Goal: Navigation & Orientation: Go to known website

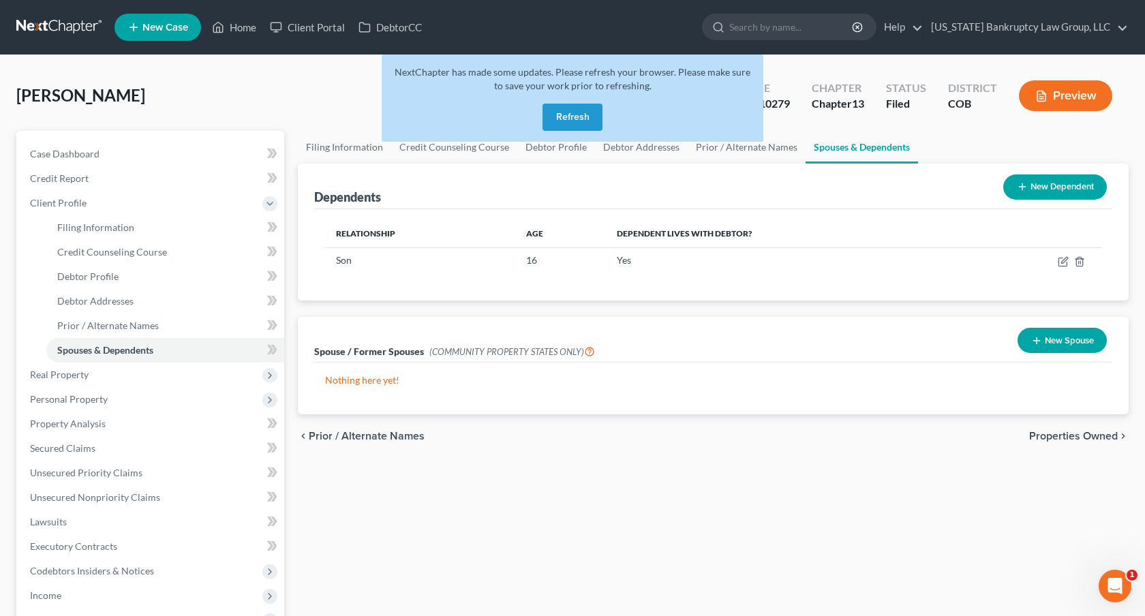
click at [565, 125] on button "Refresh" at bounding box center [573, 117] width 60 height 27
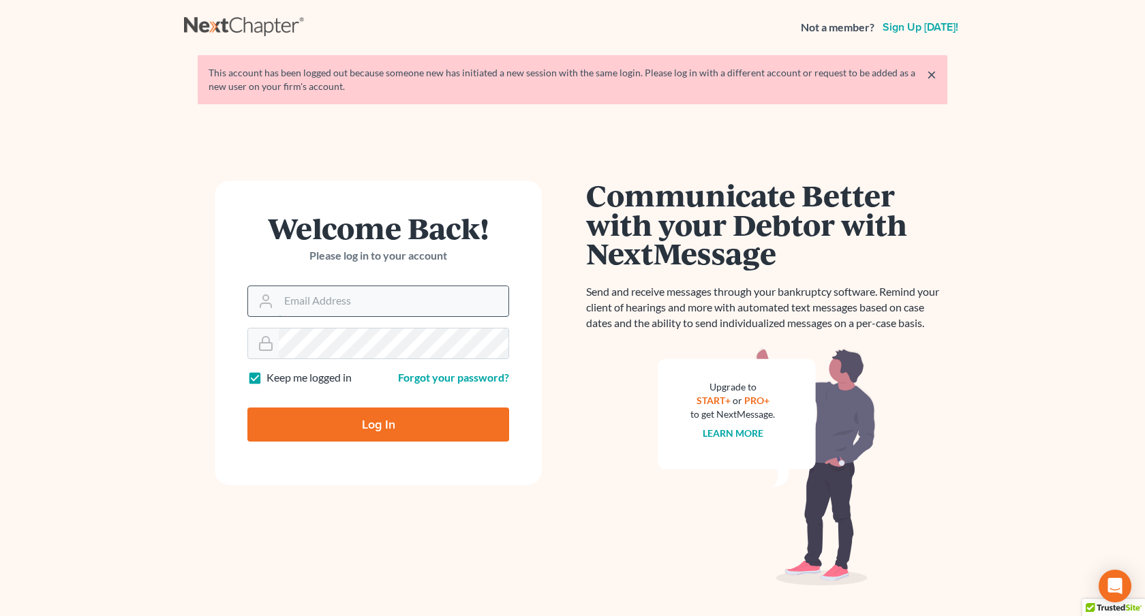
click at [409, 301] on input "Email Address" at bounding box center [394, 301] width 230 height 30
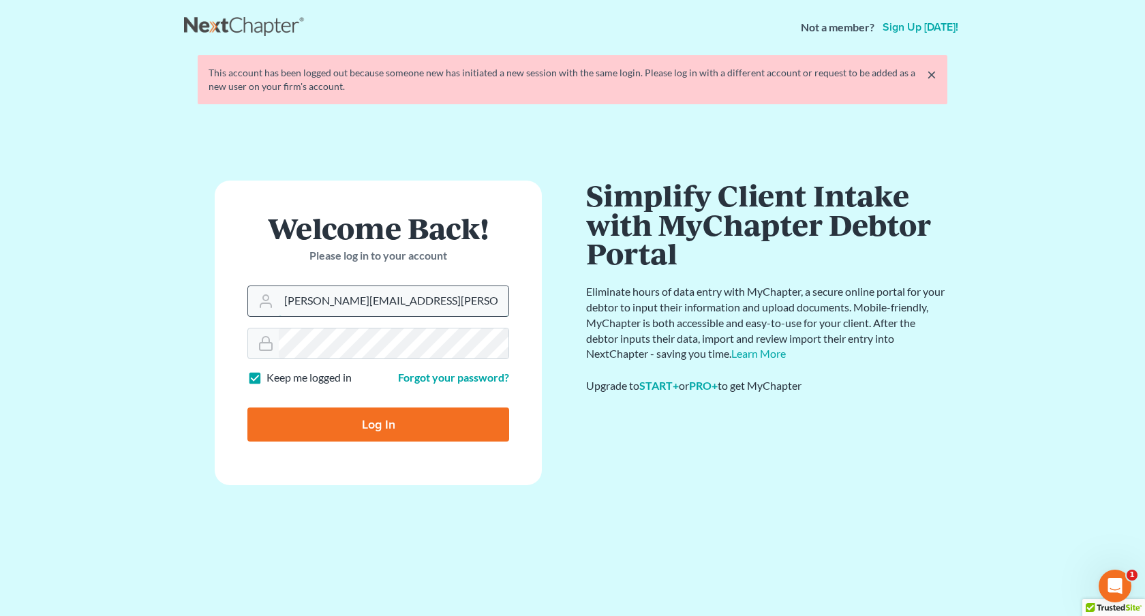
type input "peter.mullison@cbklg.com"
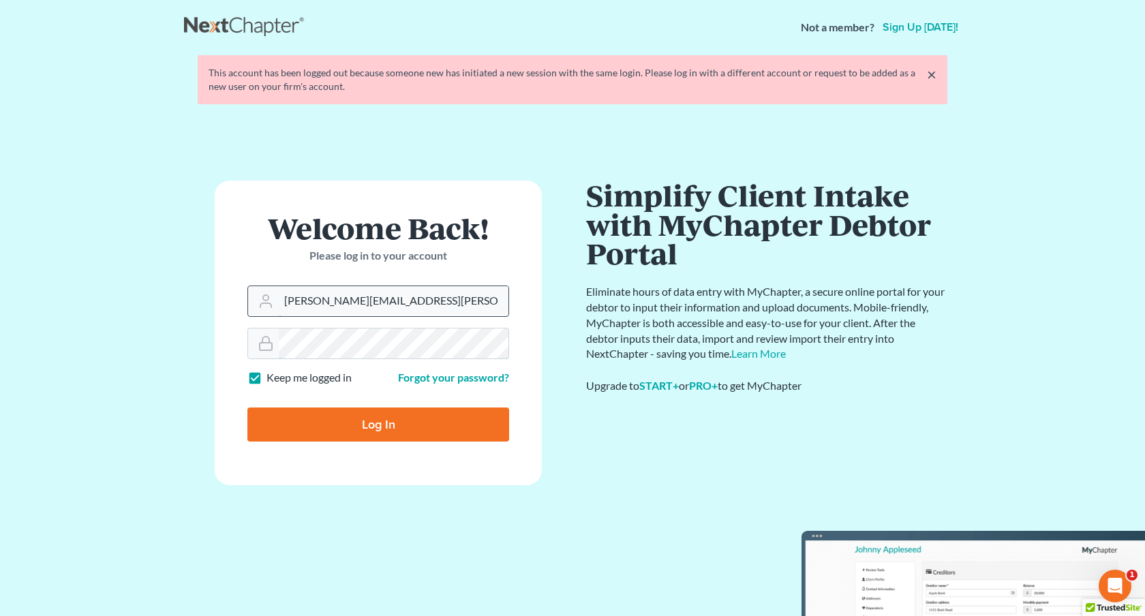
click at [248, 408] on input "Log In" at bounding box center [379, 425] width 262 height 34
type input "Thinking..."
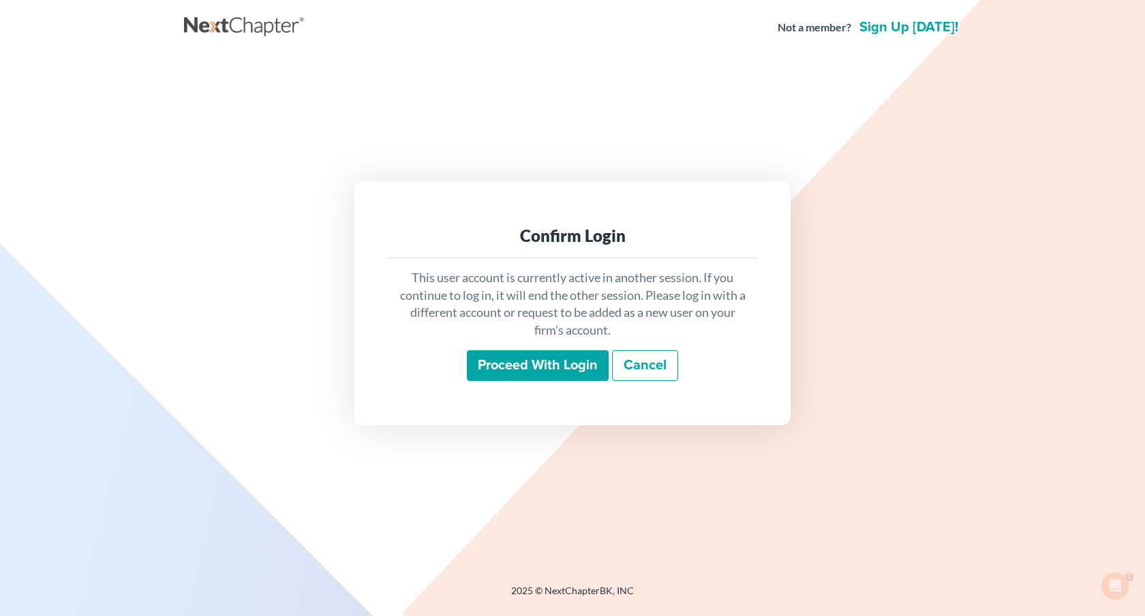
click at [513, 379] on input "Proceed with login" at bounding box center [538, 365] width 142 height 31
